Goal: Information Seeking & Learning: Learn about a topic

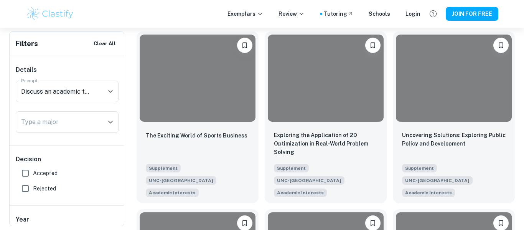
scroll to position [721, 0]
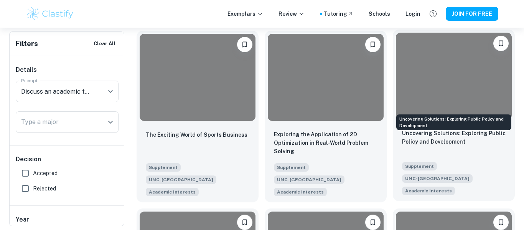
click at [432, 129] on p "Uncovering Solutions: Exploring Public Policy and Development" at bounding box center [453, 137] width 103 height 17
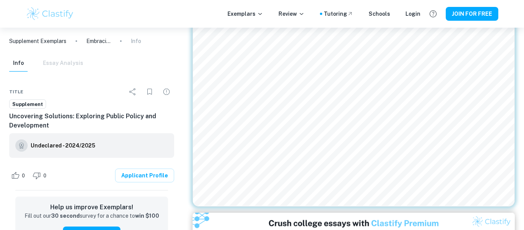
scroll to position [362, 0]
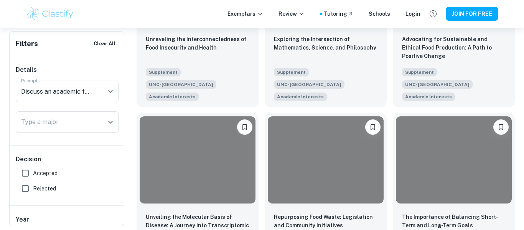
scroll to position [281, 0]
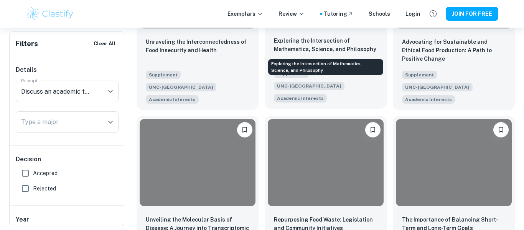
click at [321, 44] on p "Exploring the Intersection of Mathematics, Science, and Philosophy" at bounding box center [325, 44] width 103 height 17
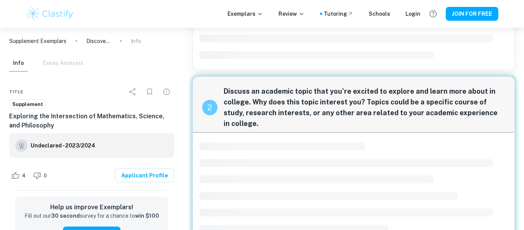
scroll to position [243, 0]
